Goal: Check status

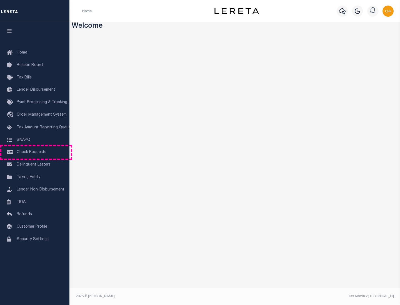
click at [35, 152] on span "Check Requests" at bounding box center [32, 152] width 30 height 4
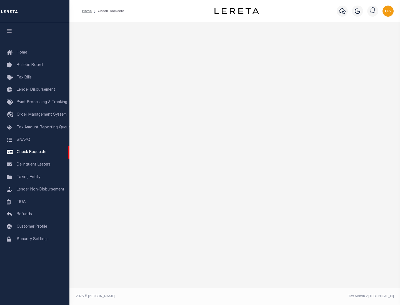
select select "50"
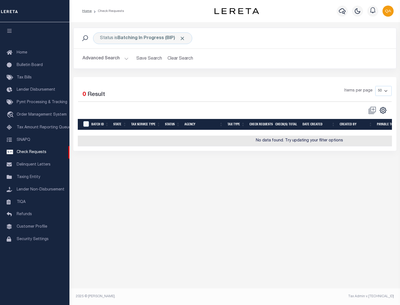
click at [182, 38] on span "Click to Remove" at bounding box center [182, 39] width 6 height 6
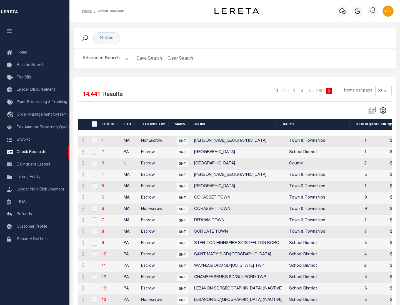
scroll to position [268, 0]
